Goal: Task Accomplishment & Management: Use online tool/utility

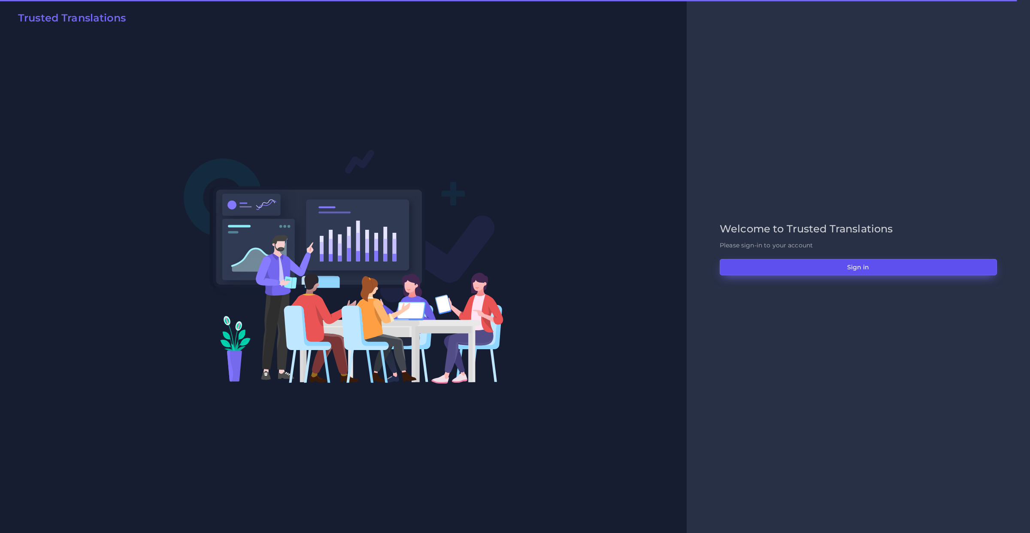
click at [777, 273] on button "Sign in" at bounding box center [858, 267] width 277 height 16
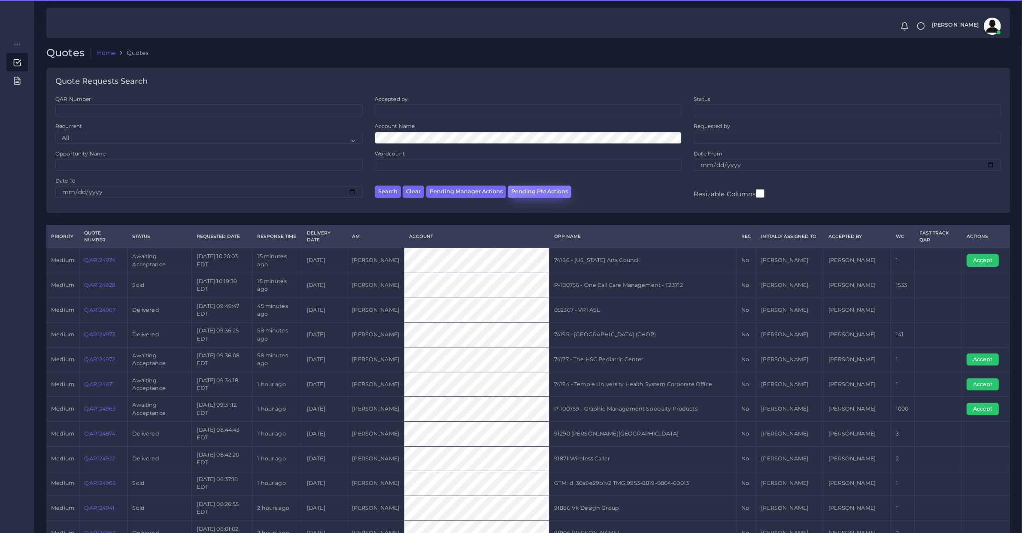
click at [546, 188] on button "Pending PM Actions" at bounding box center [540, 191] width 64 height 12
select select "awaiting_acceptance"
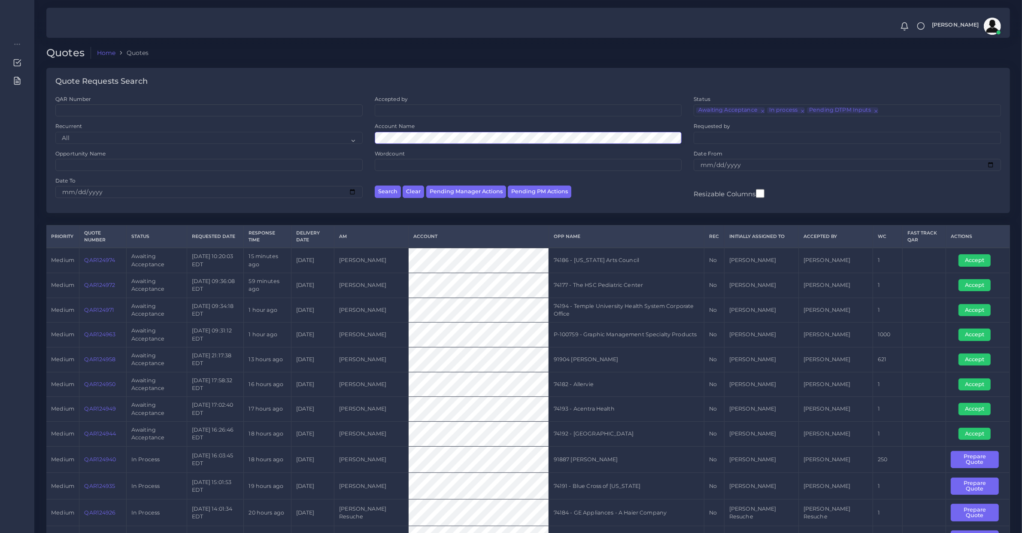
click at [375, 185] on button "Search" at bounding box center [388, 191] width 26 height 12
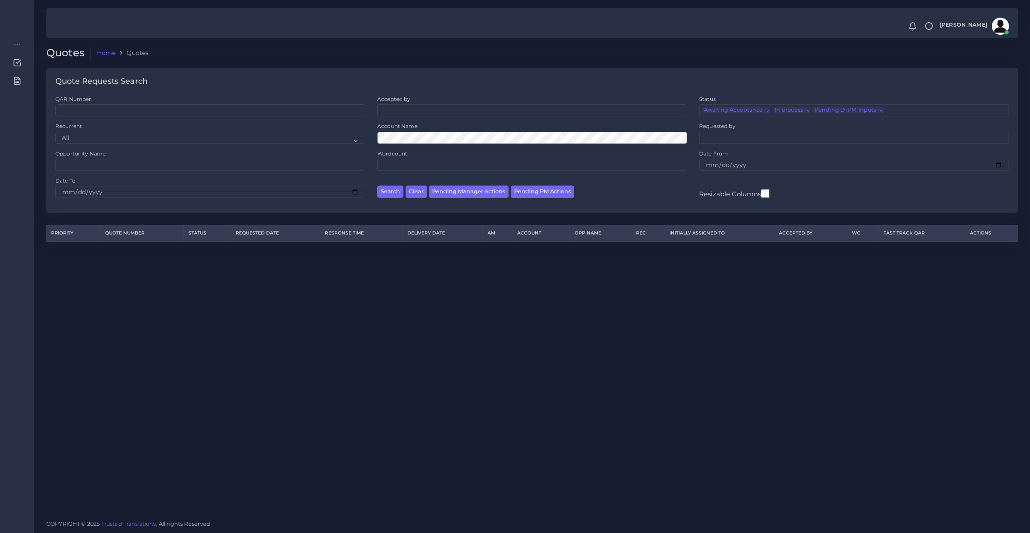
click at [377, 185] on button "Search" at bounding box center [390, 191] width 26 height 12
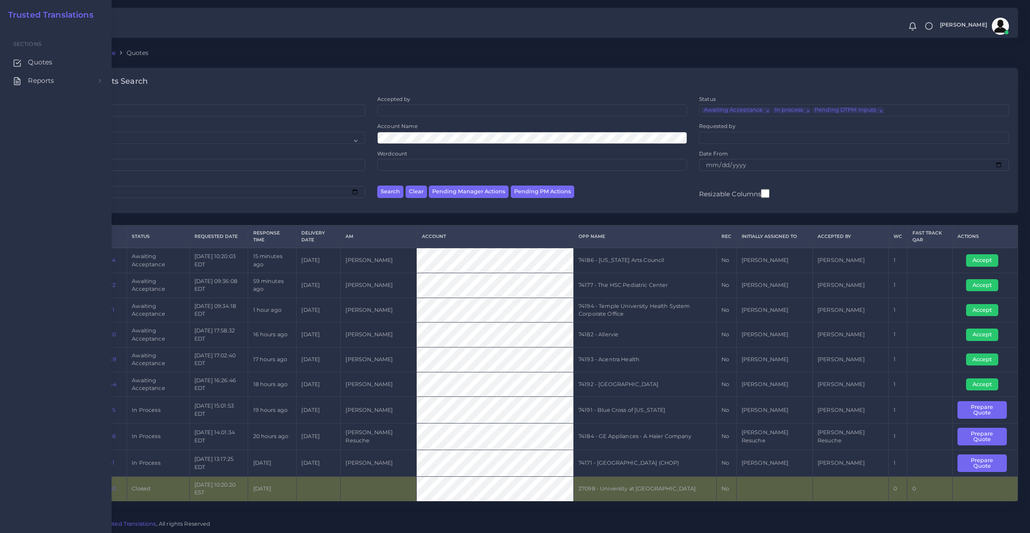
click at [1, 453] on div "Sections Quotes Reports Sales Campaigns Keywords excel processor" at bounding box center [56, 280] width 112 height 506
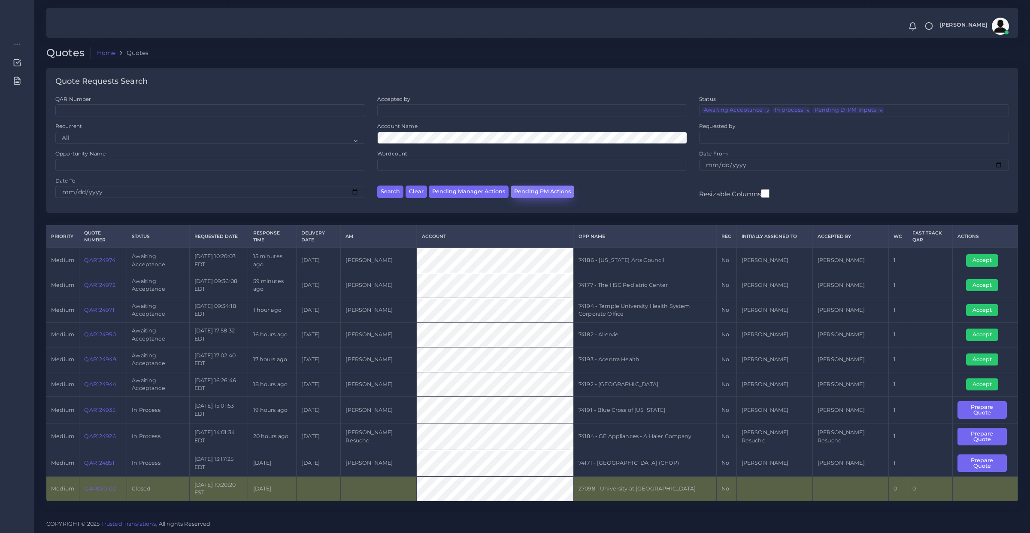
click at [543, 185] on button "Pending PM Actions" at bounding box center [543, 191] width 64 height 12
select select "awaiting_acceptance"
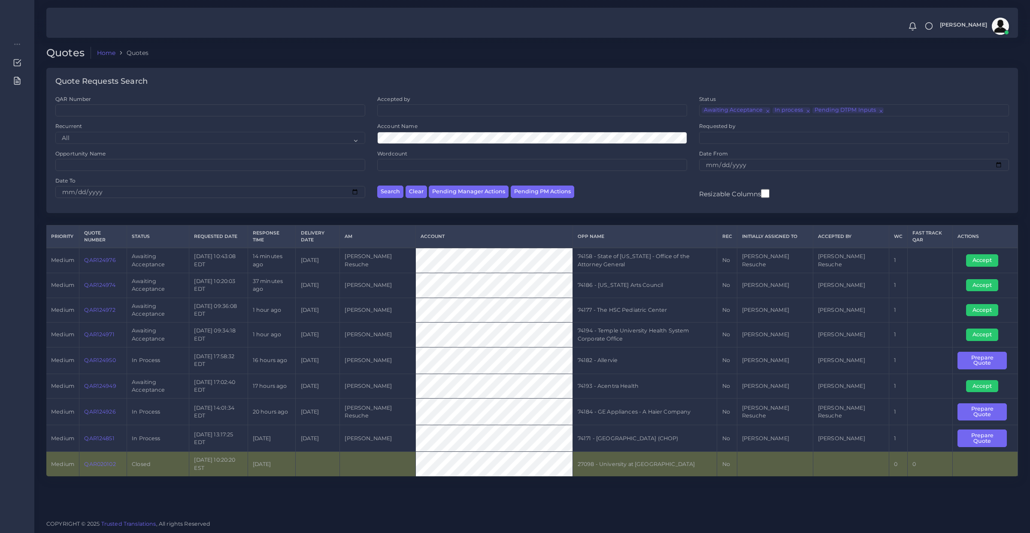
click at [619, 434] on td "74171 - [GEOGRAPHIC_DATA] (CHOP)" at bounding box center [645, 438] width 145 height 27
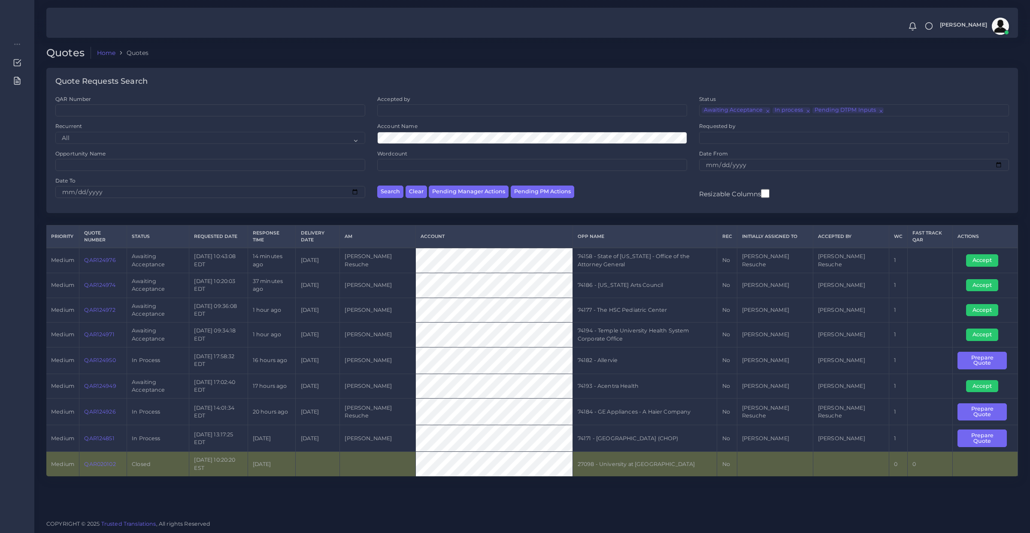
click at [619, 434] on td "74171 - [GEOGRAPHIC_DATA] (CHOP)" at bounding box center [645, 438] width 145 height 27
click at [630, 421] on td "74184 - GE Appliances - A Haier Company" at bounding box center [645, 411] width 145 height 27
